Goal: Task Accomplishment & Management: Manage account settings

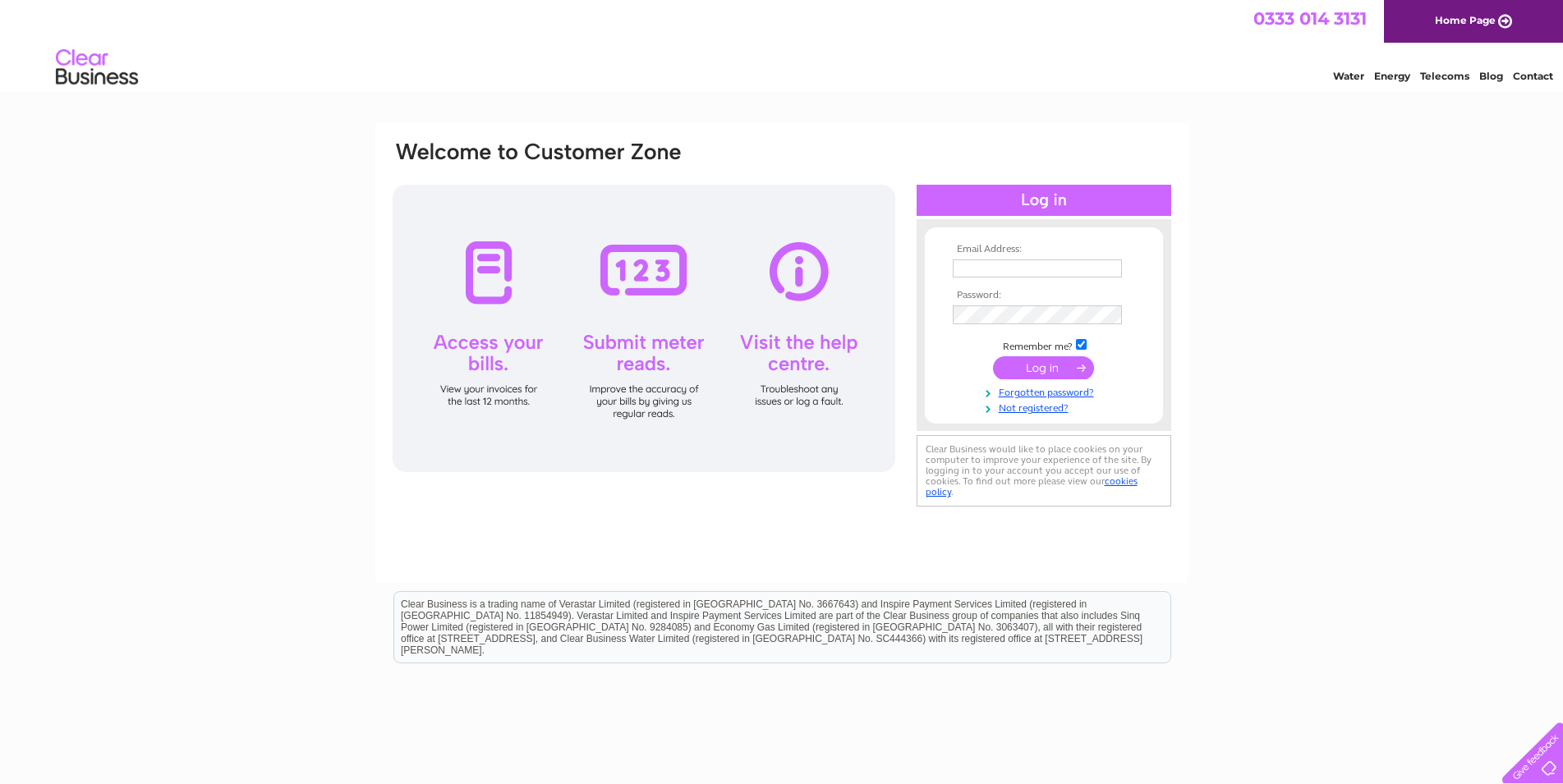
click at [1008, 275] on input "text" at bounding box center [1037, 268] width 169 height 18
type input "[EMAIL_ADDRESS][DOMAIN_NAME]"
click at [1008, 361] on input "submit" at bounding box center [1043, 367] width 101 height 23
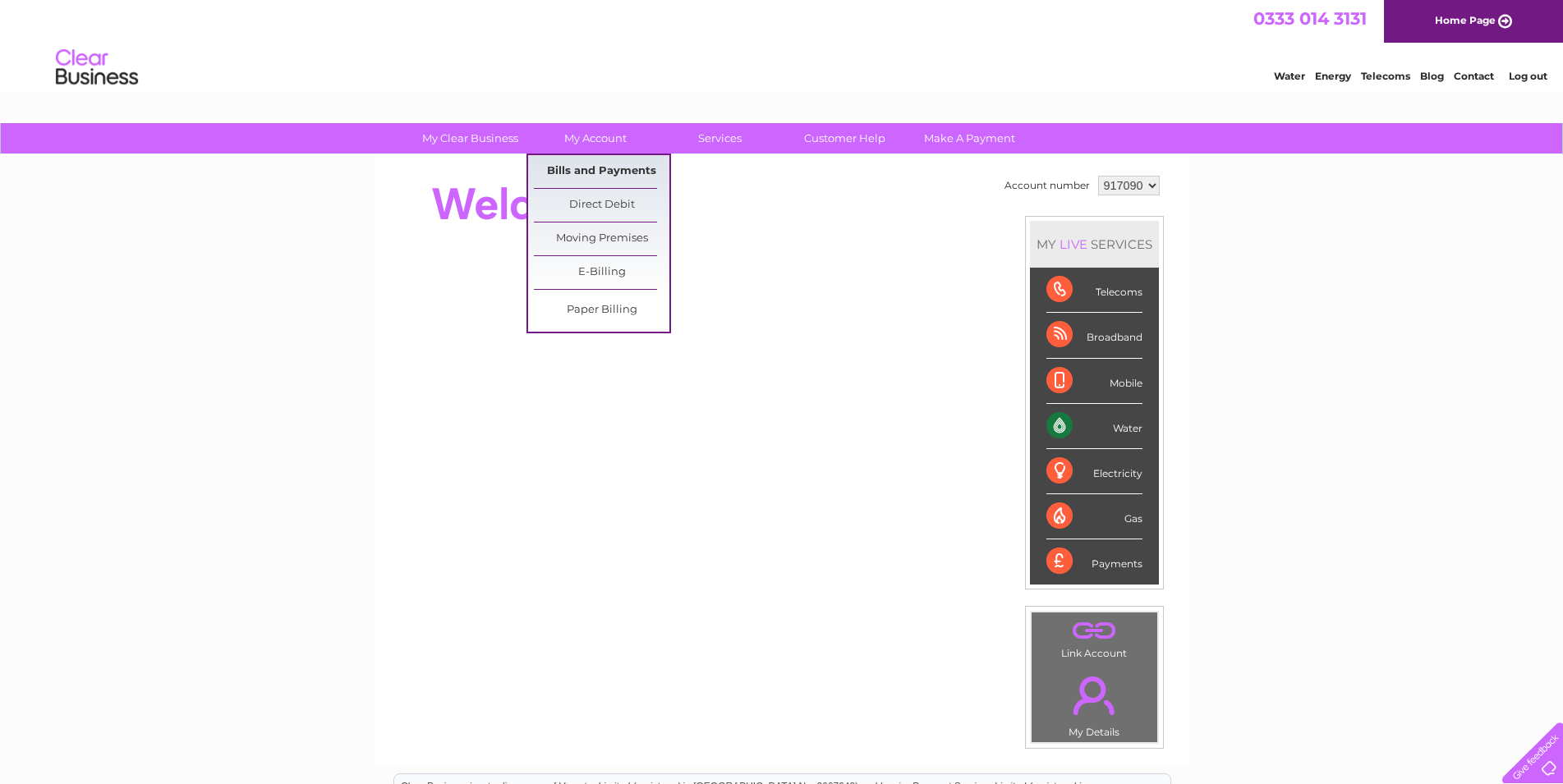
click at [619, 171] on link "Bills and Payments" at bounding box center [601, 172] width 135 height 33
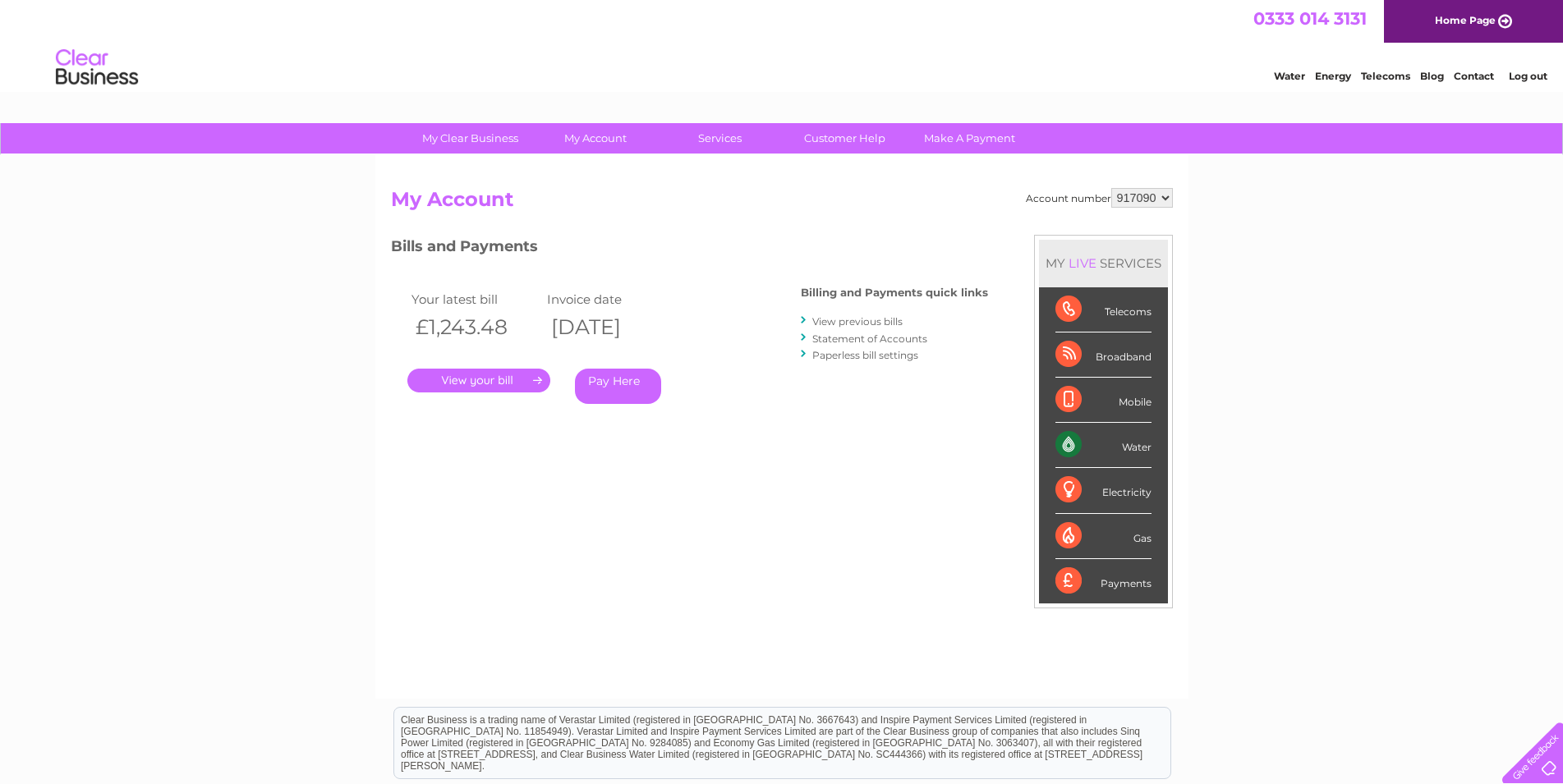
click at [530, 378] on link "." at bounding box center [479, 381] width 143 height 24
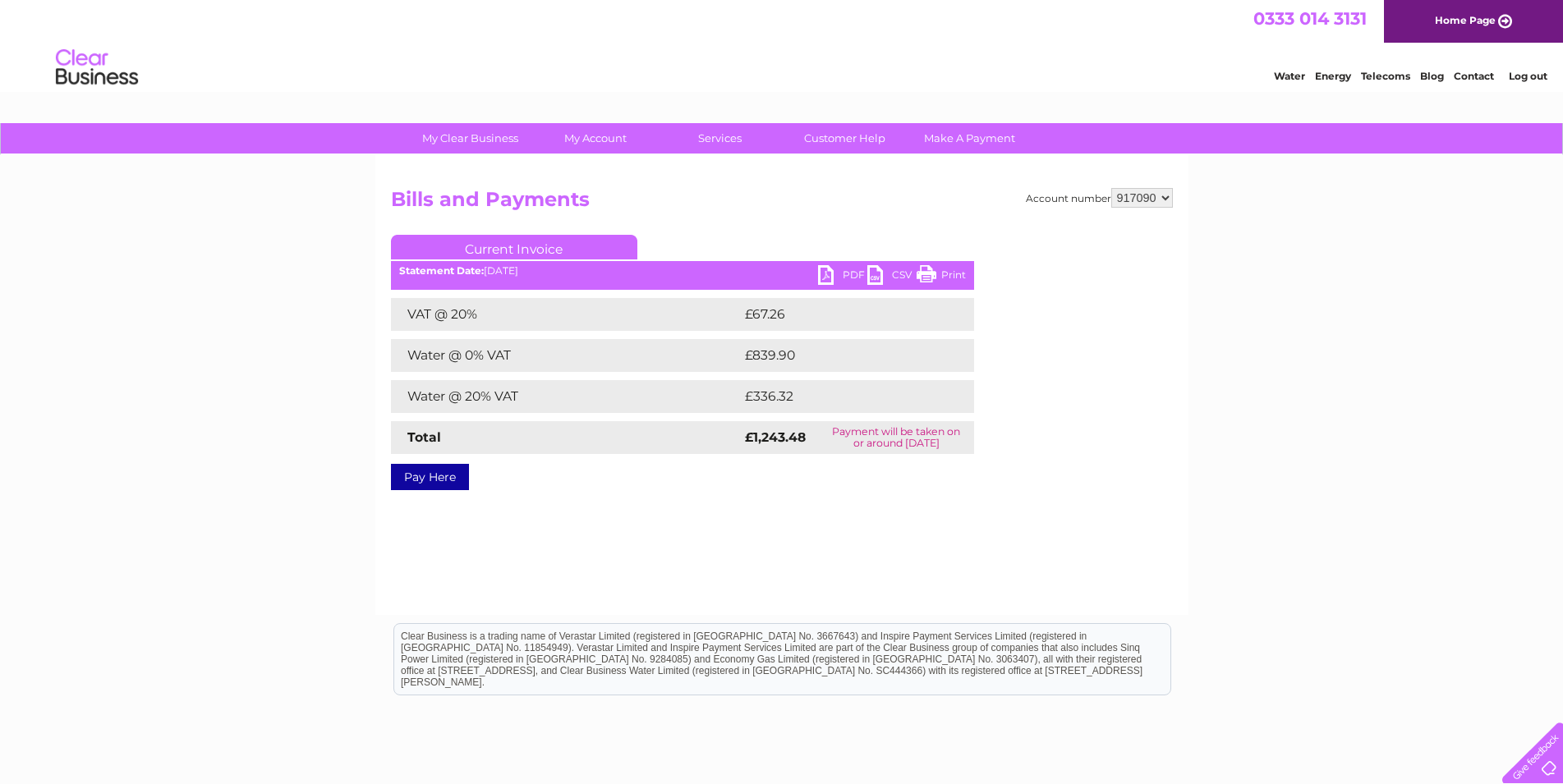
click at [823, 277] on link "PDF" at bounding box center [843, 277] width 49 height 24
click at [1523, 75] on link "Log out" at bounding box center [1527, 76] width 38 height 12
